Goal: Answer question/provide support: Share knowledge or assist other users

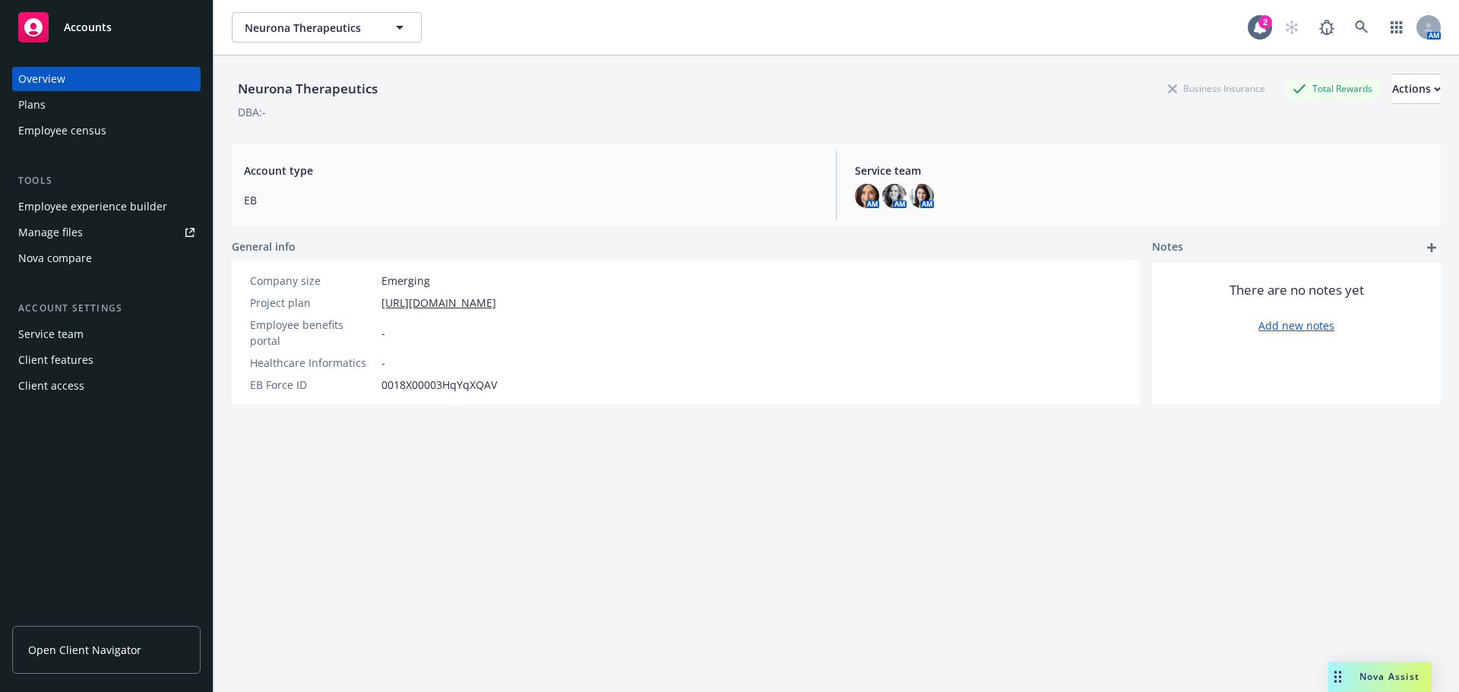
scroll to position [55, 0]
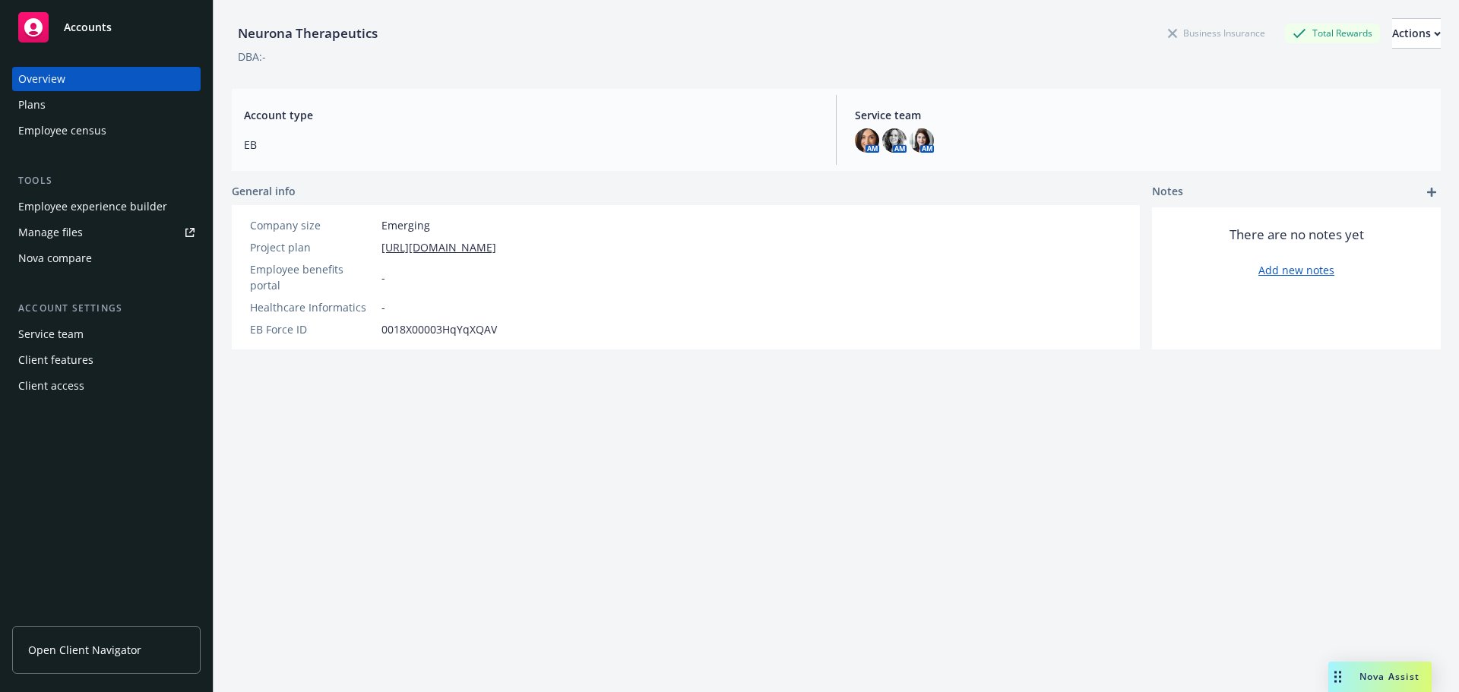
click at [1341, 686] on div "Drag to move" at bounding box center [1338, 677] width 19 height 30
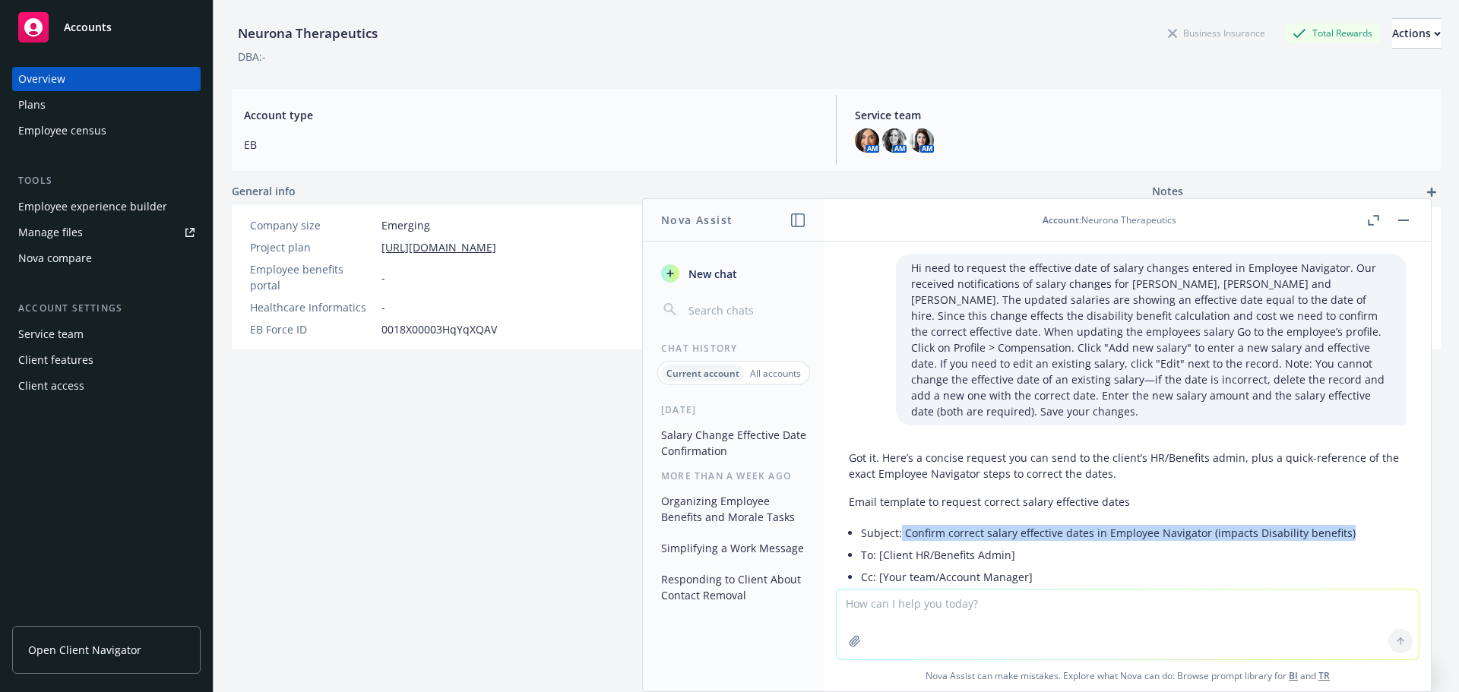
click at [676, 271] on icon "button" at bounding box center [670, 274] width 12 height 12
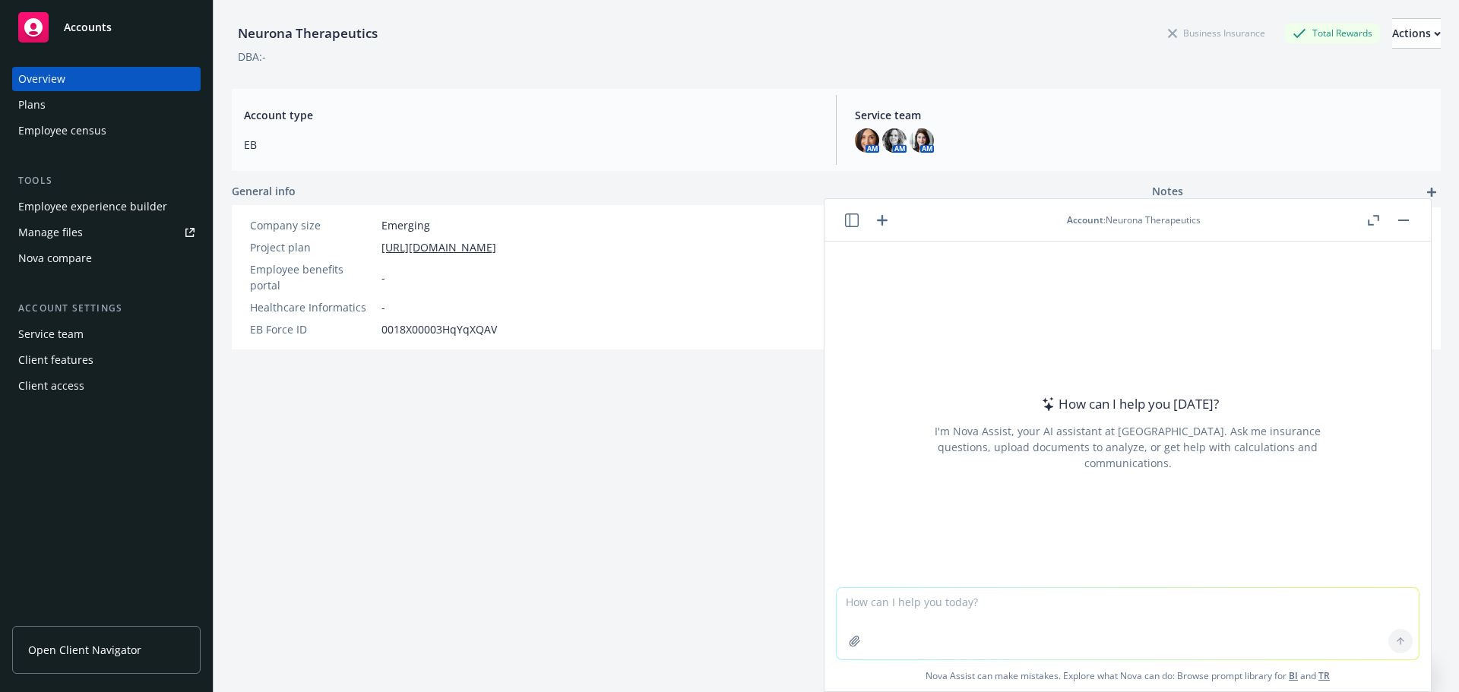
click at [930, 600] on textarea at bounding box center [1128, 623] width 582 height 71
paste textarea "00510099"
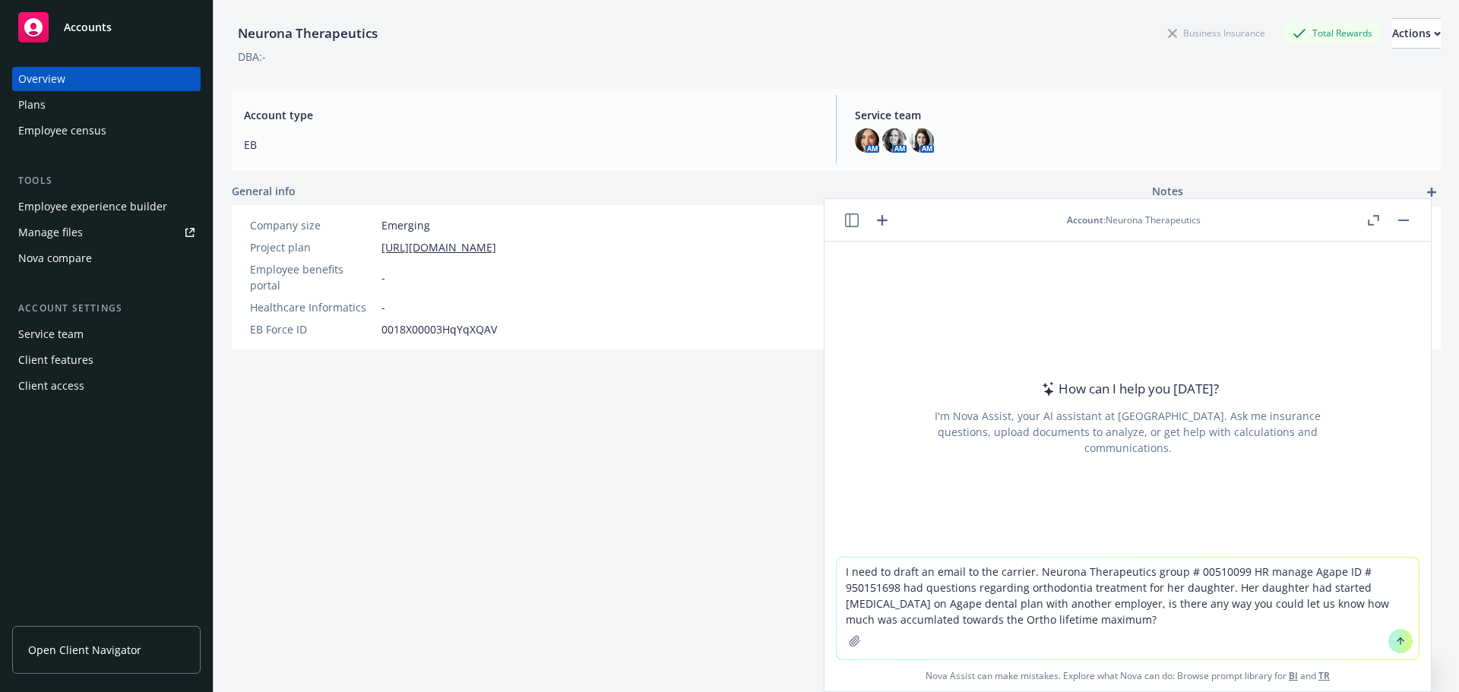
drag, startPoint x: 1372, startPoint y: 607, endPoint x: 1254, endPoint y: 242, distance: 382.7
click at [1254, 242] on div "How can I help you [DATE]? I'm Nova Assist, your AI assistant at Newfront. Ask …" at bounding box center [1128, 399] width 607 height 315
click at [1063, 622] on textarea "I need to draft an email to the carrier. Neurona Therapeutics group # 00510099 …" at bounding box center [1128, 609] width 582 height 102
type textarea "I need to draft an email to the carrier. Neurona Therapeutics group # 00510099 …"
click at [1389, 643] on button at bounding box center [1401, 641] width 24 height 24
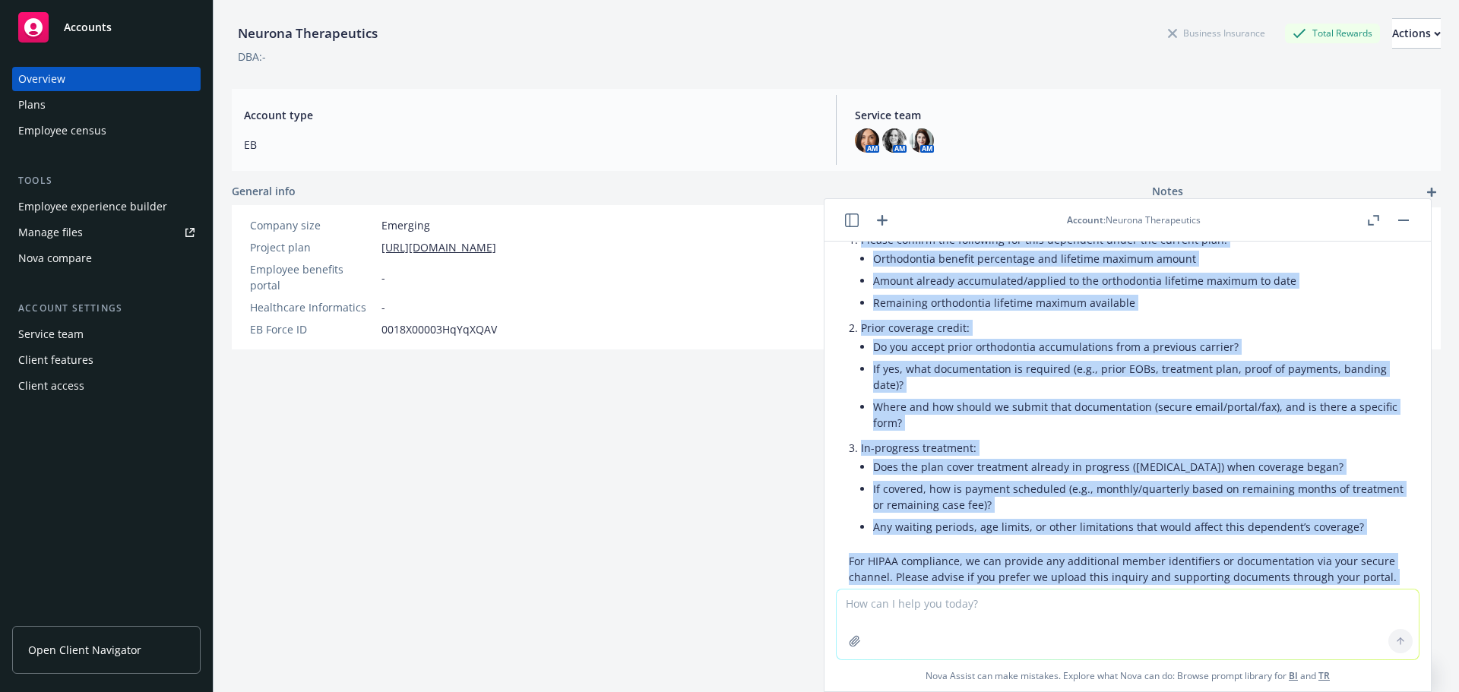
scroll to position [605, 0]
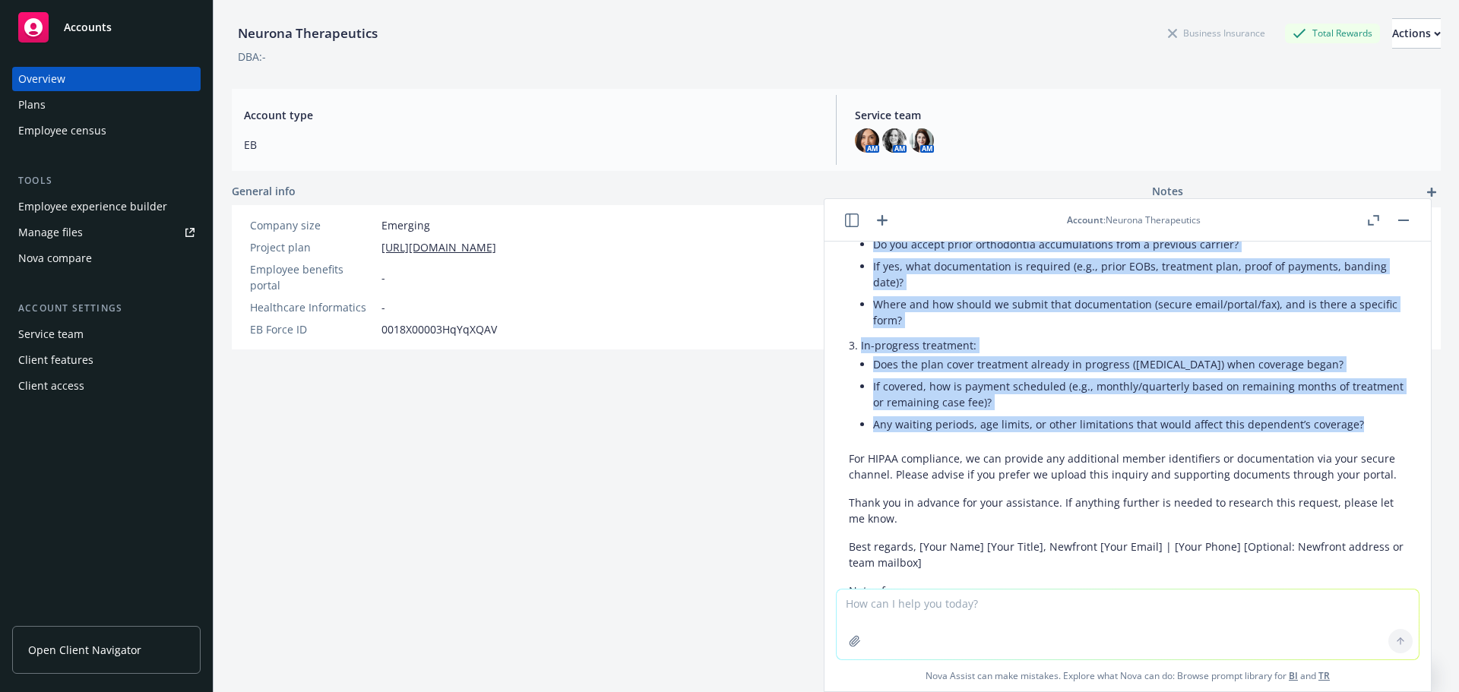
drag, startPoint x: 847, startPoint y: 366, endPoint x: 1392, endPoint y: 400, distance: 546.8
click at [1392, 400] on div "Here’s a polished, carrier-ready email you can copy/paste and tailor as needed.…" at bounding box center [1128, 243] width 582 height 968
copy div "L’i dolorsit ame co adipis el Seddoei Temporincidi utlaboree doloremagna aliqua…"
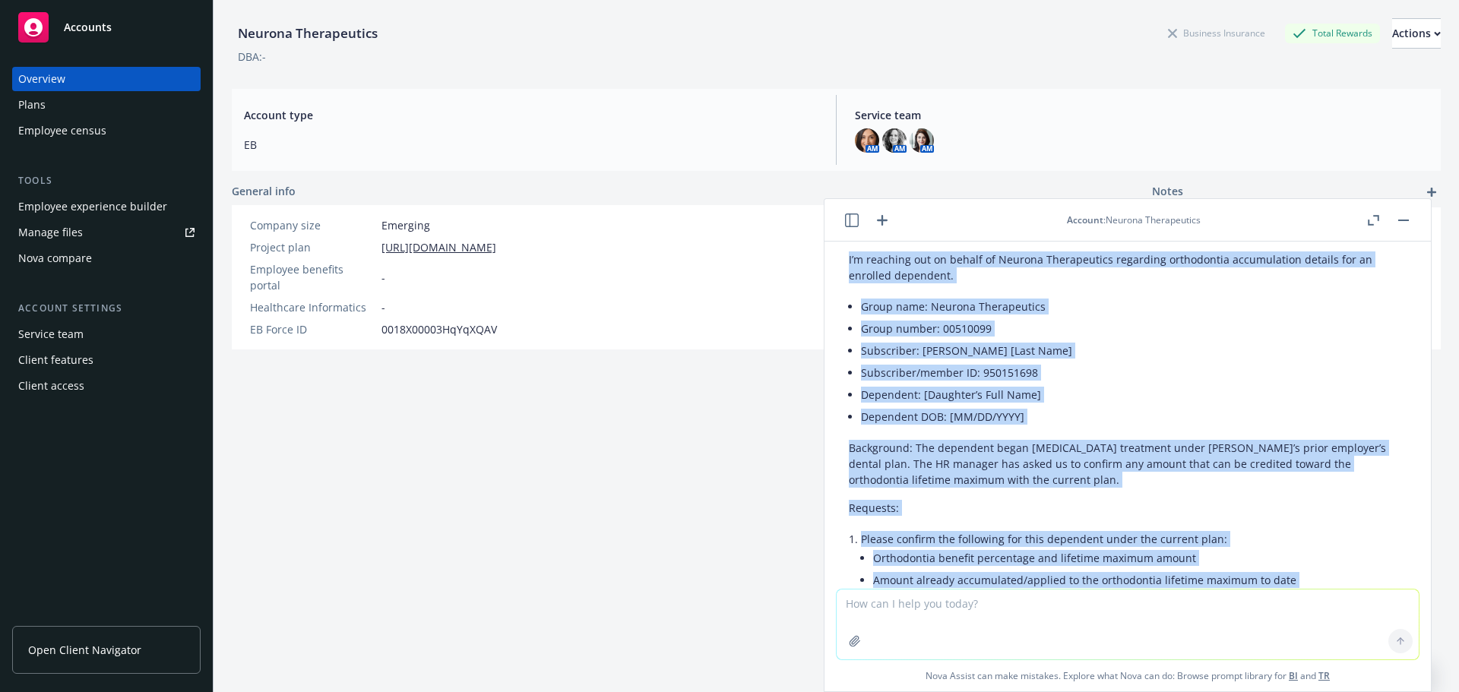
scroll to position [0, 0]
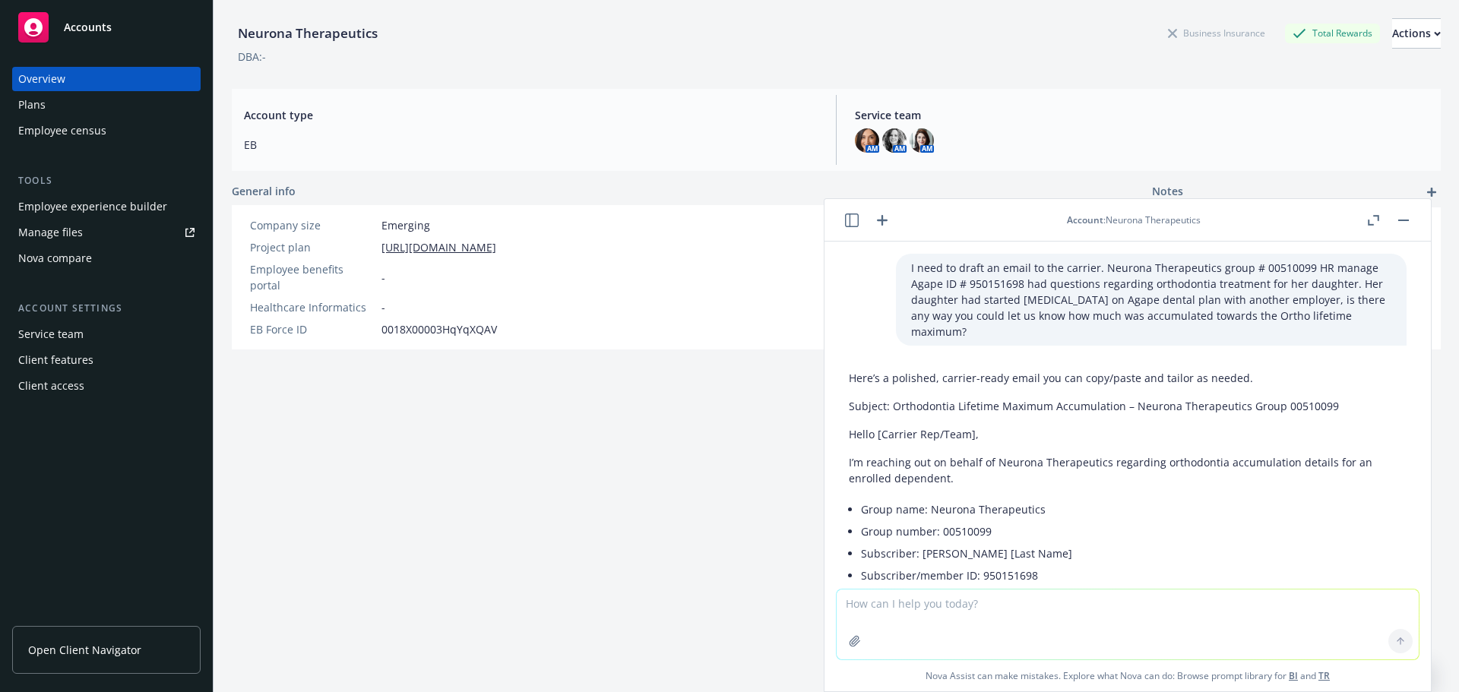
click at [903, 334] on div "I need to draft an email to the carrier. Neurona Therapeutics group # 00510099 …" at bounding box center [1128, 415] width 607 height 347
drag, startPoint x: 1334, startPoint y: 385, endPoint x: 892, endPoint y: 380, distance: 442.4
copy p "Orthodontia Lifetime Maximum Accumulation – Neurona Therapeutics Group 00510099"
click at [1400, 230] on header "Account : Neurona Therapeutics" at bounding box center [1128, 220] width 607 height 43
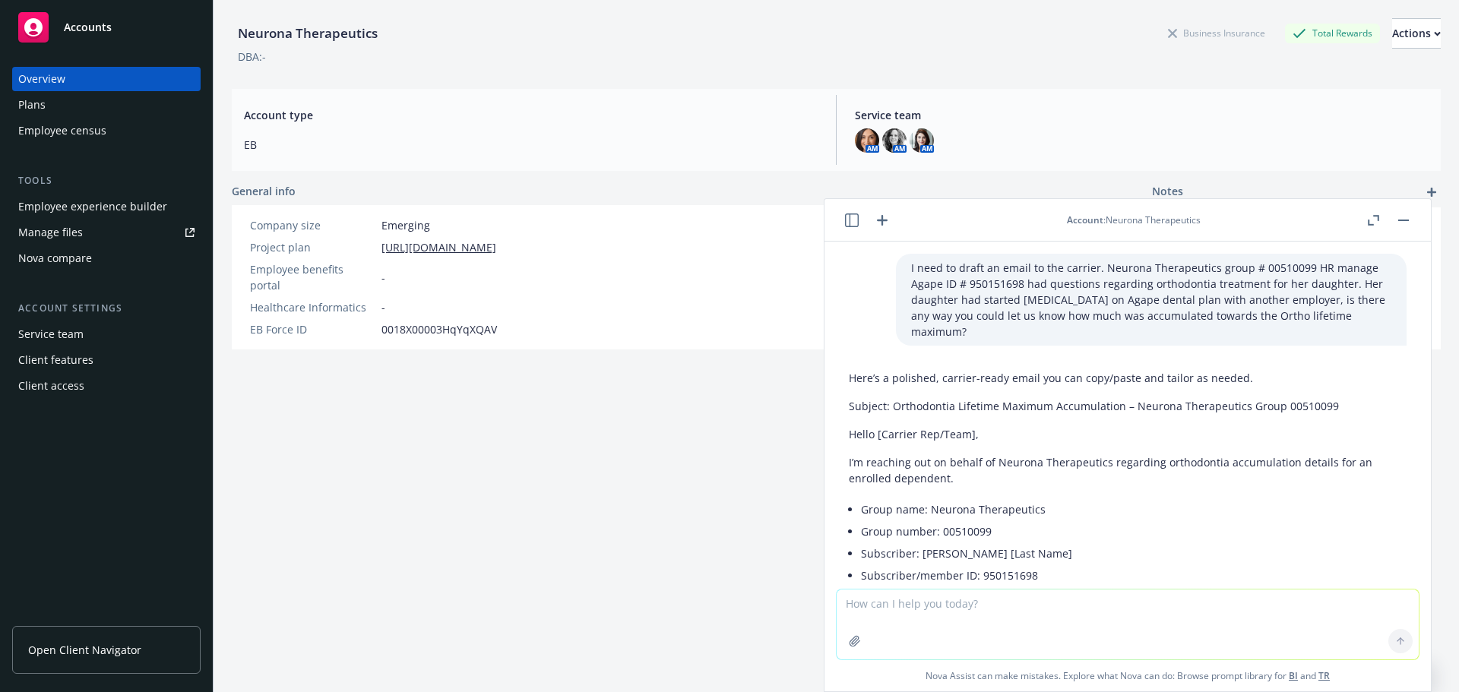
click at [1399, 226] on button "button" at bounding box center [1404, 220] width 18 height 18
